Goal: Transaction & Acquisition: Purchase product/service

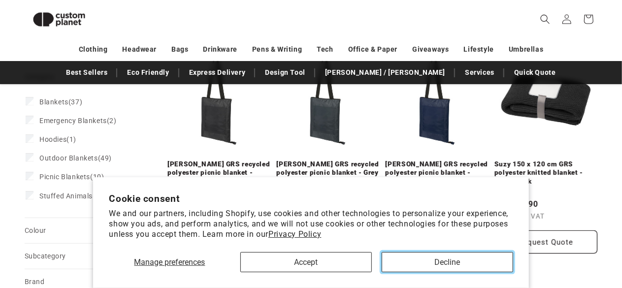
click at [474, 272] on button "Decline" at bounding box center [447, 262] width 131 height 20
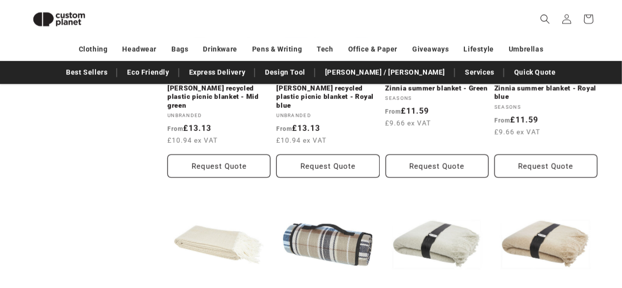
scroll to position [672, 0]
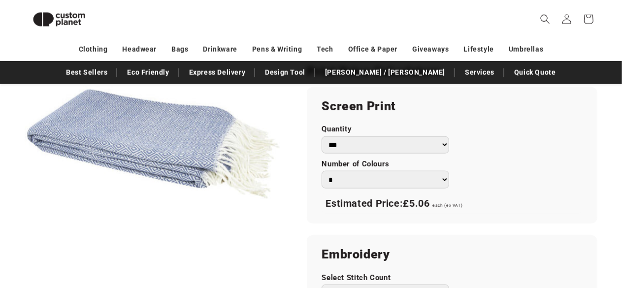
scroll to position [563, 0]
click at [449, 171] on select "* * * * * * *" at bounding box center [386, 179] width 128 height 17
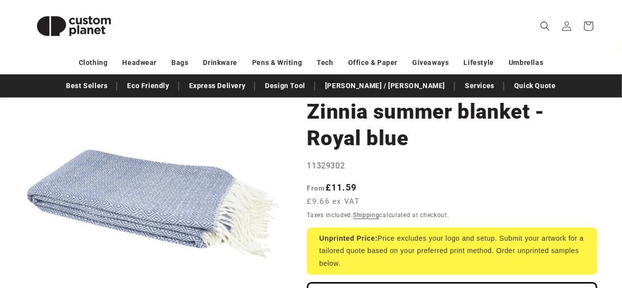
scroll to position [106, 0]
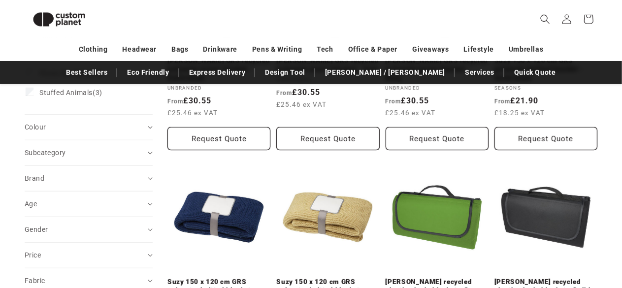
scroll to position [146, 0]
